Goal: Information Seeking & Learning: Learn about a topic

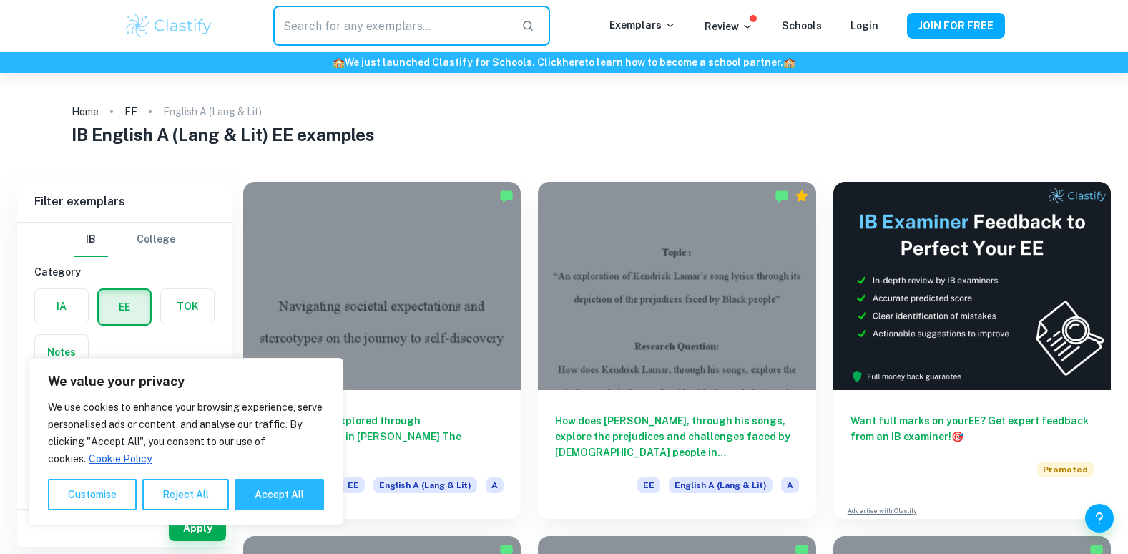
click at [323, 34] on input "text" at bounding box center [391, 26] width 236 height 40
type input "nervous conditions"
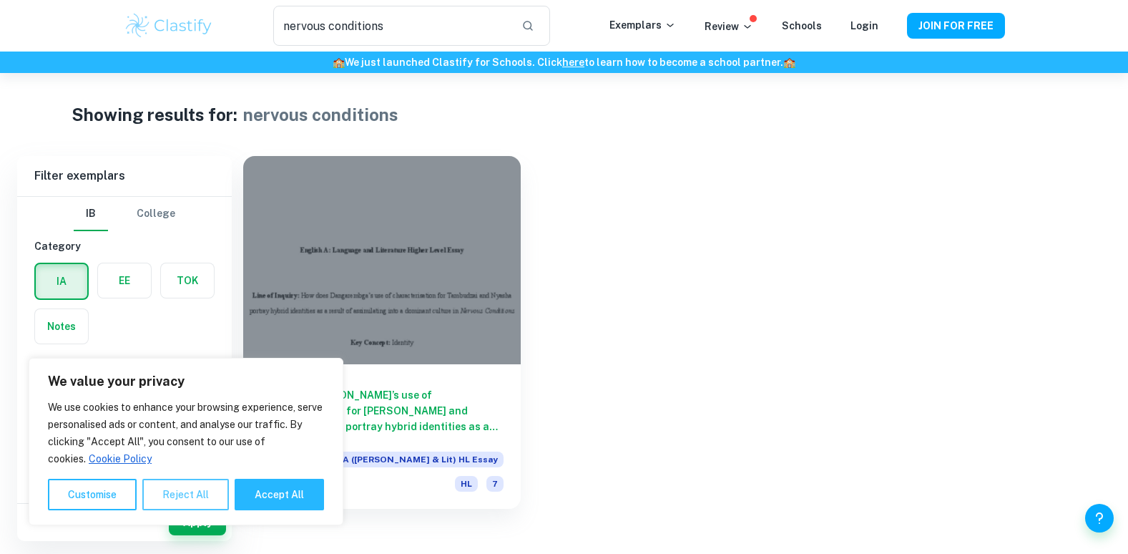
click at [186, 491] on button "Reject All" at bounding box center [185, 494] width 87 height 31
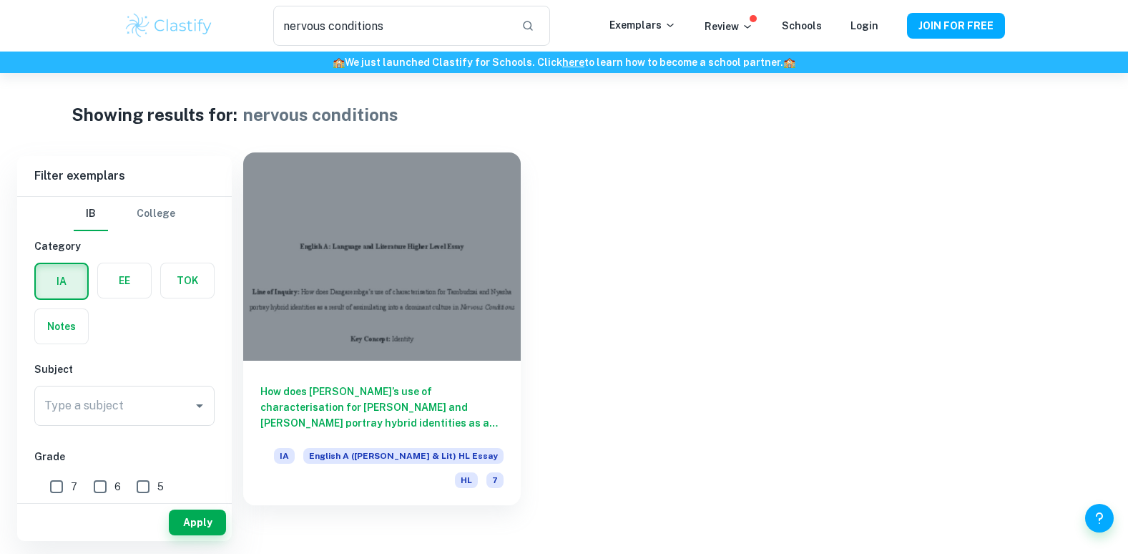
click at [346, 411] on h6 "How does [PERSON_NAME]’s use of characterisation for [PERSON_NAME] and [PERSON_…" at bounding box center [381, 406] width 243 height 47
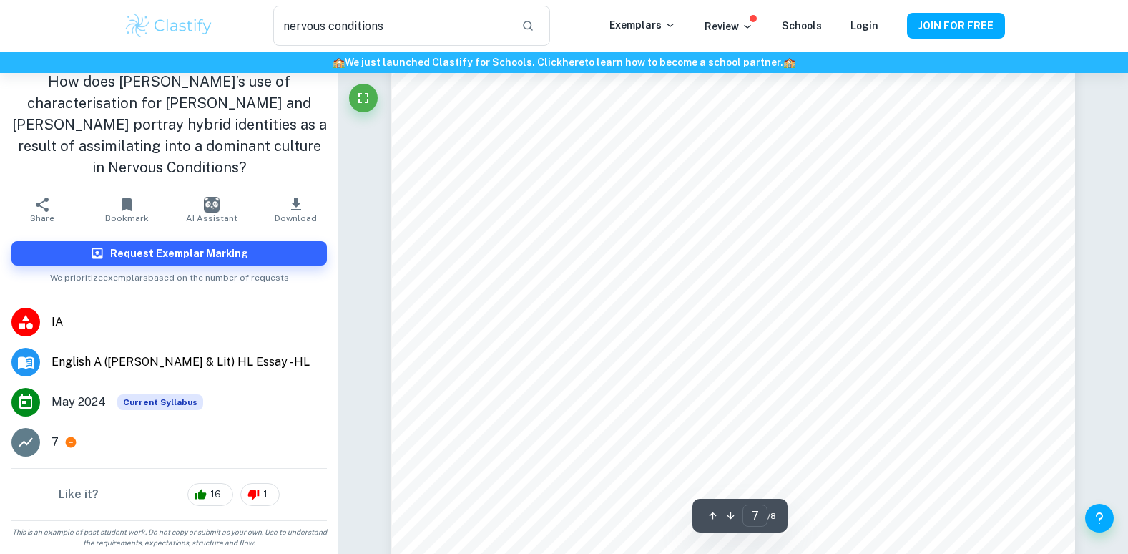
scroll to position [5651, 0]
type input "3"
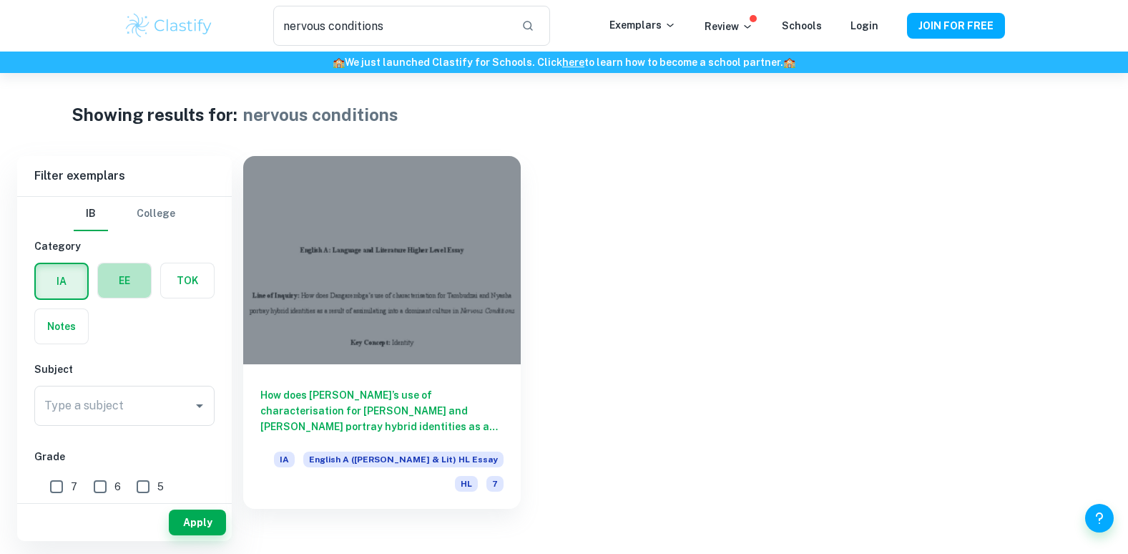
click at [123, 278] on label "button" at bounding box center [124, 280] width 53 height 34
click at [0, 0] on input "radio" at bounding box center [0, 0] width 0 height 0
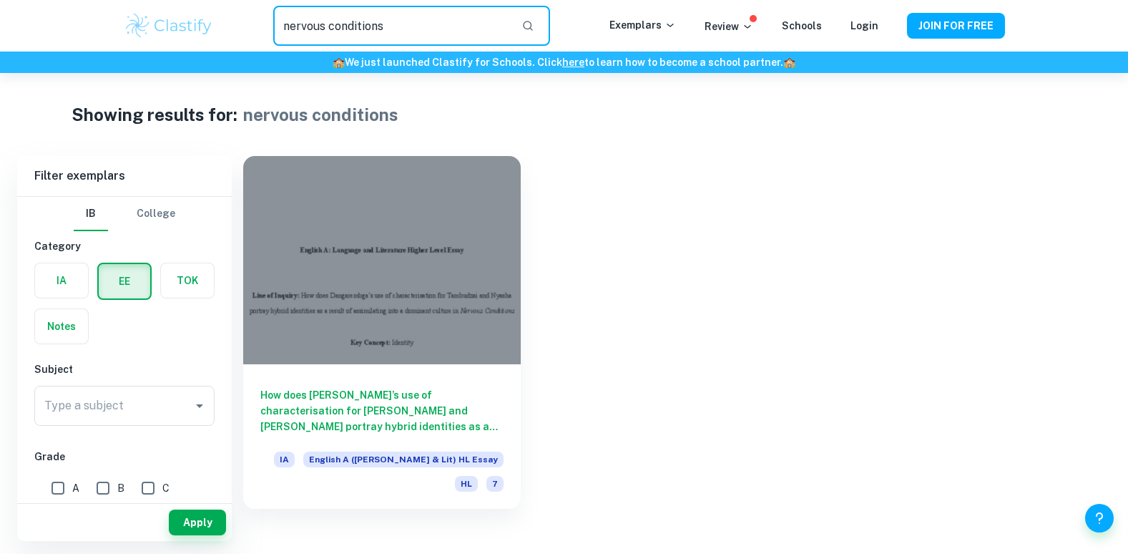
click at [446, 36] on input "nervous conditions" at bounding box center [391, 26] width 236 height 40
type input "n"
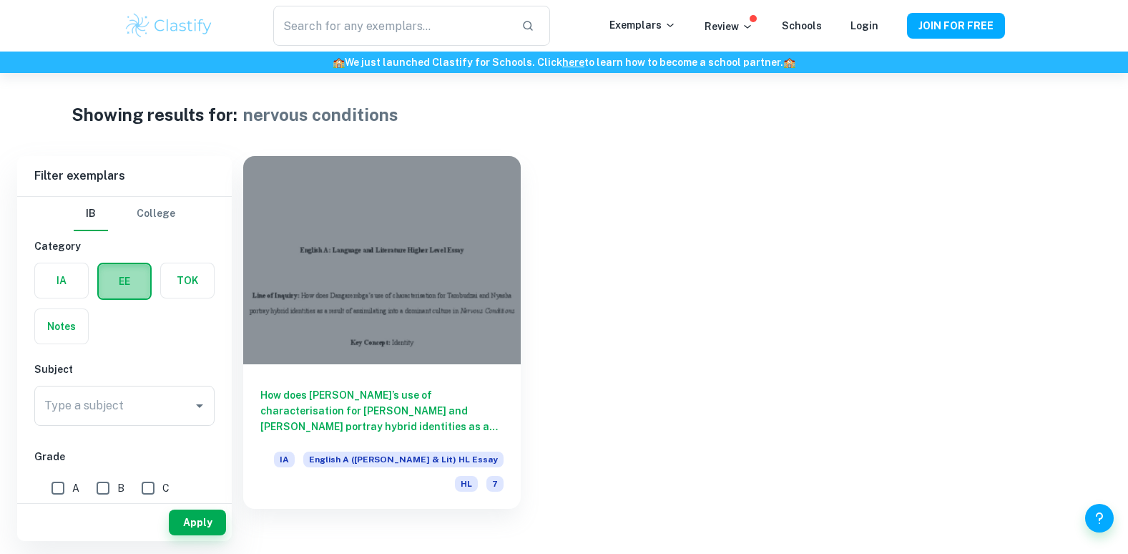
click at [122, 284] on label "button" at bounding box center [125, 281] width 52 height 34
click at [0, 0] on input "radio" at bounding box center [0, 0] width 0 height 0
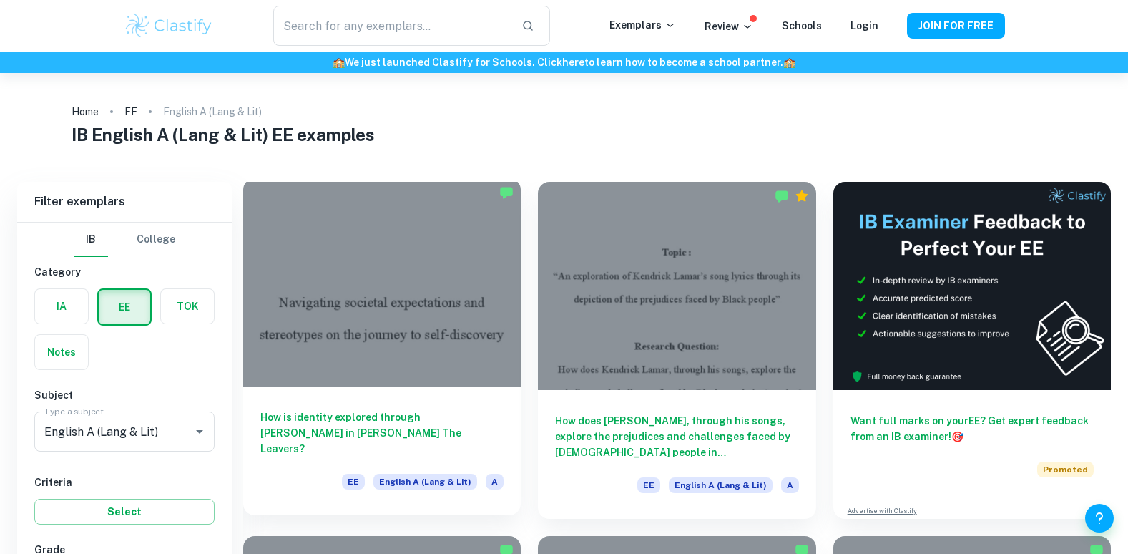
scroll to position [72, 0]
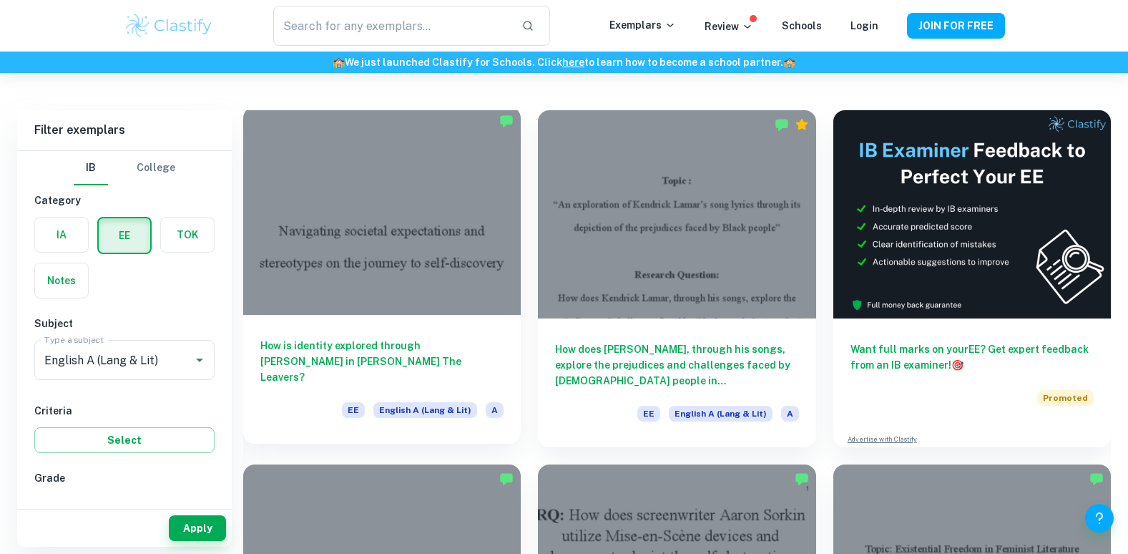
click at [351, 346] on h6 "How is identity explored through [PERSON_NAME] in [PERSON_NAME] The Leavers?" at bounding box center [381, 361] width 243 height 47
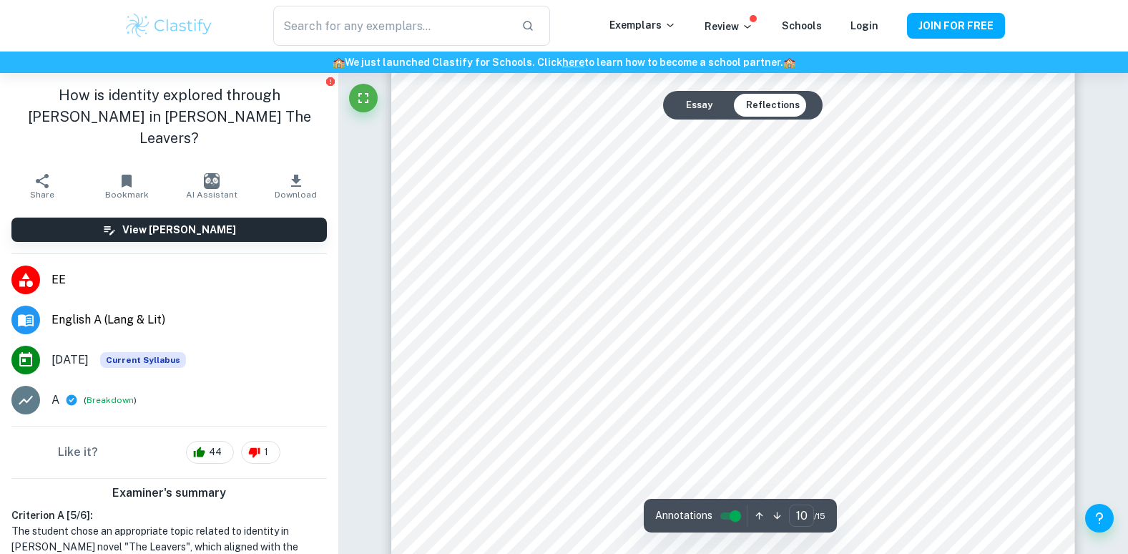
scroll to position [9515, 0]
type input "11"
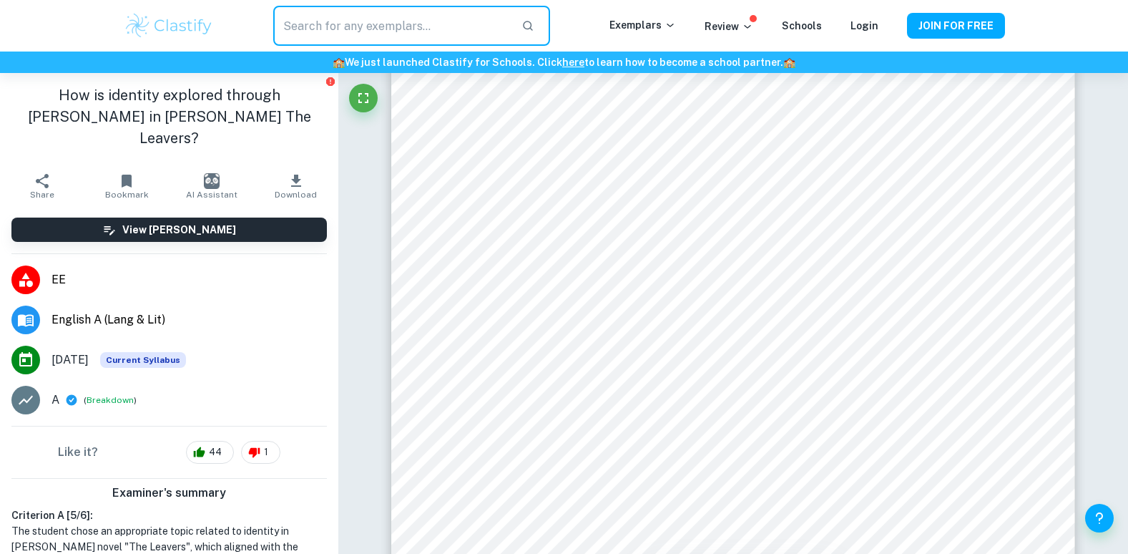
click at [293, 26] on input "text" at bounding box center [391, 26] width 236 height 40
type input "nervous conditionns"
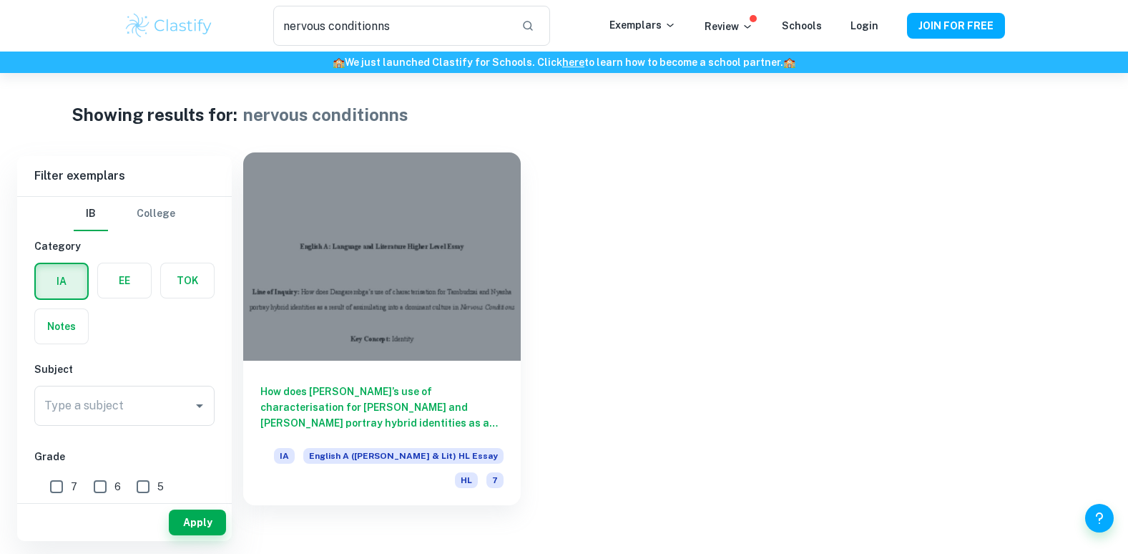
click at [410, 368] on div "How does [PERSON_NAME]’s use of characterisation for [PERSON_NAME] and [PERSON_…" at bounding box center [382, 433] width 278 height 145
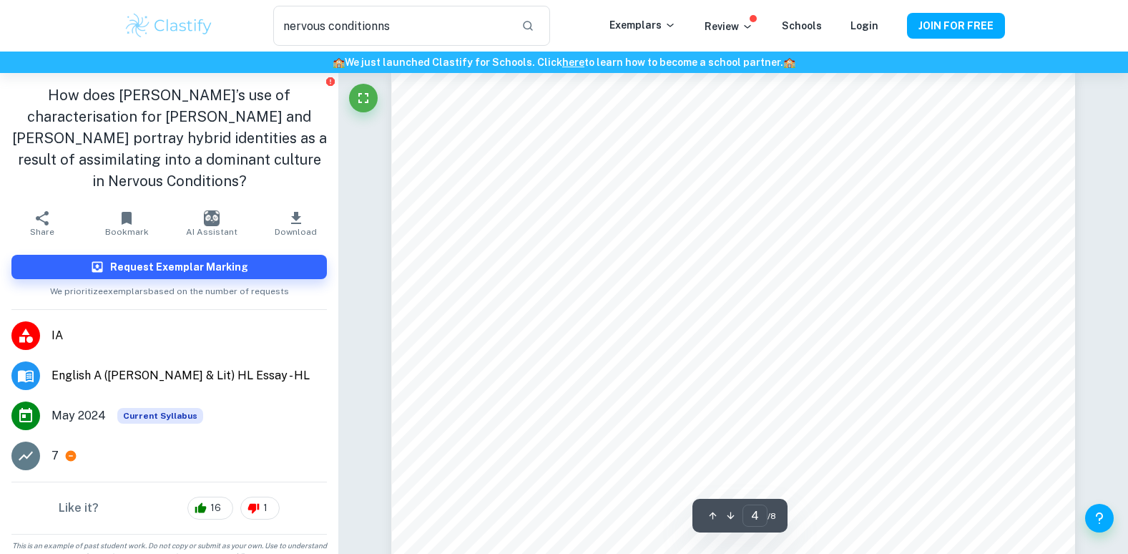
scroll to position [2933, 0]
type input "5"
